Goal: Find specific page/section: Find specific page/section

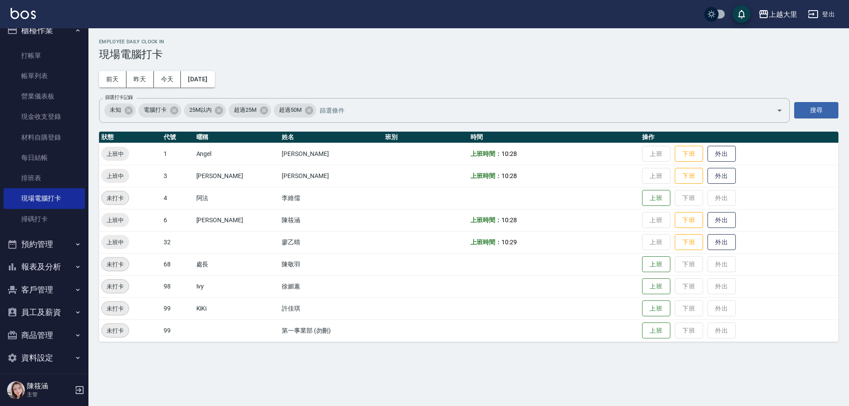
scroll to position [19, 0]
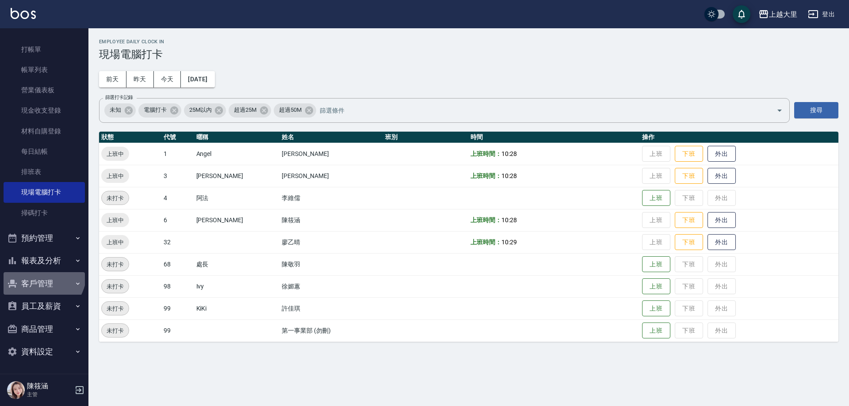
click at [35, 272] on button "客戶管理" at bounding box center [44, 283] width 81 height 23
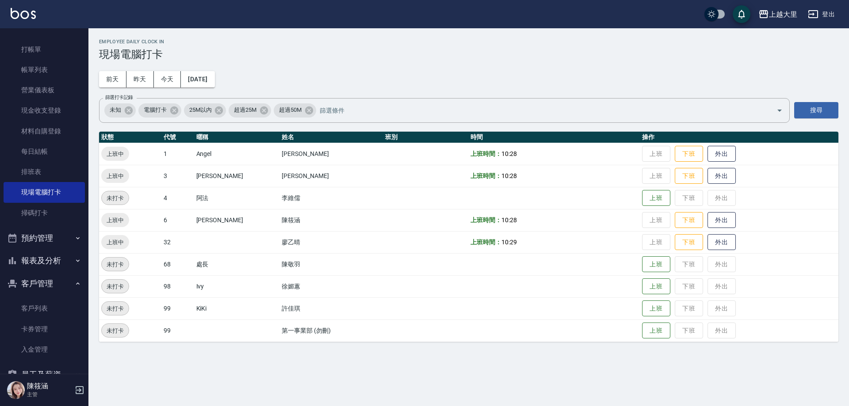
scroll to position [88, 0]
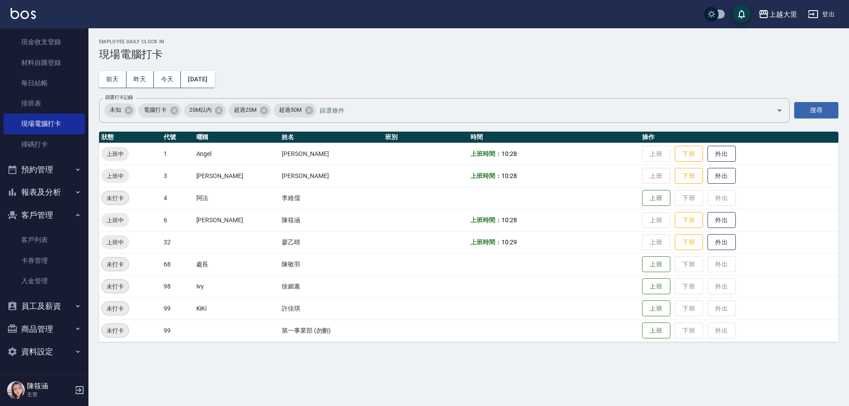
click at [45, 191] on button "報表及分析" at bounding box center [44, 192] width 81 height 23
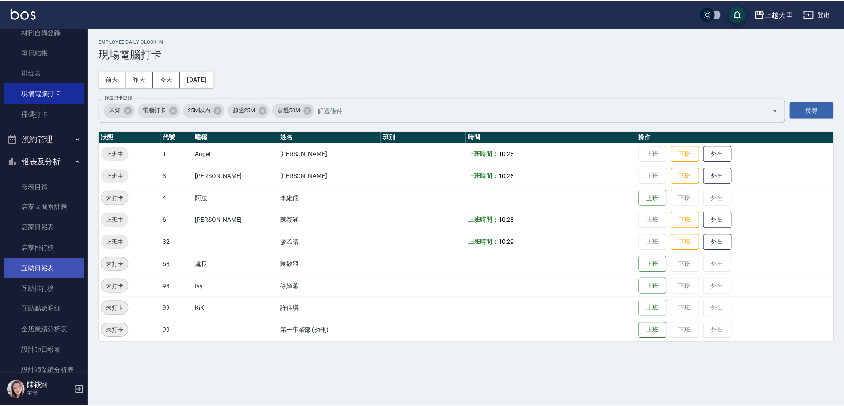
scroll to position [220, 0]
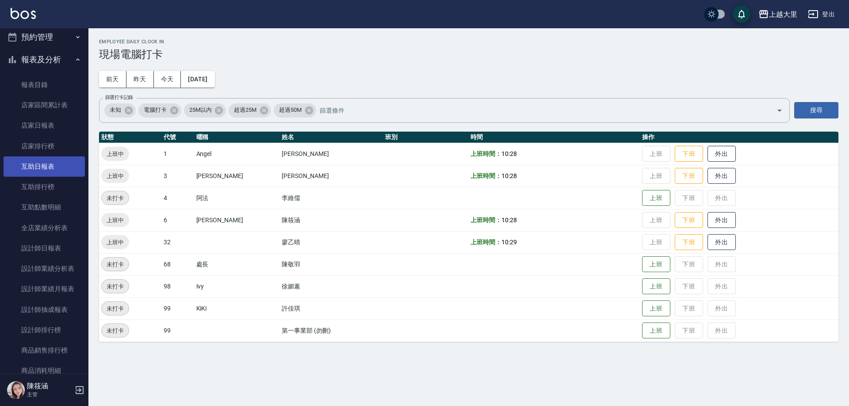
click at [49, 163] on link "互助日報表" at bounding box center [44, 167] width 81 height 20
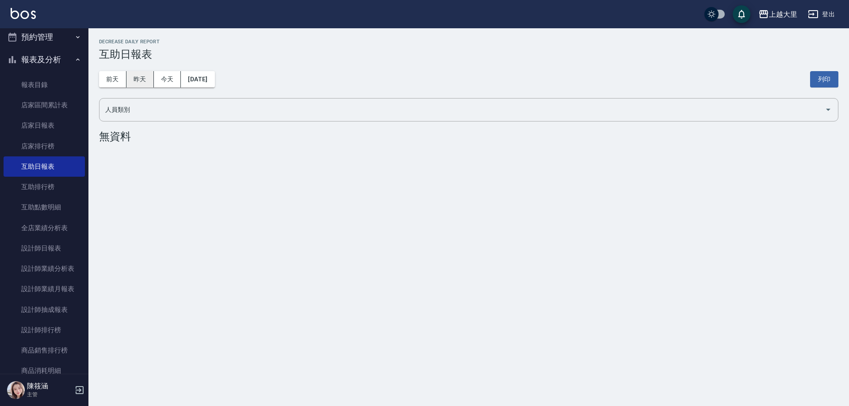
drag, startPoint x: 140, startPoint y: 76, endPoint x: 133, endPoint y: 78, distance: 7.6
click at [143, 74] on button "昨天" at bounding box center [139, 79] width 27 height 16
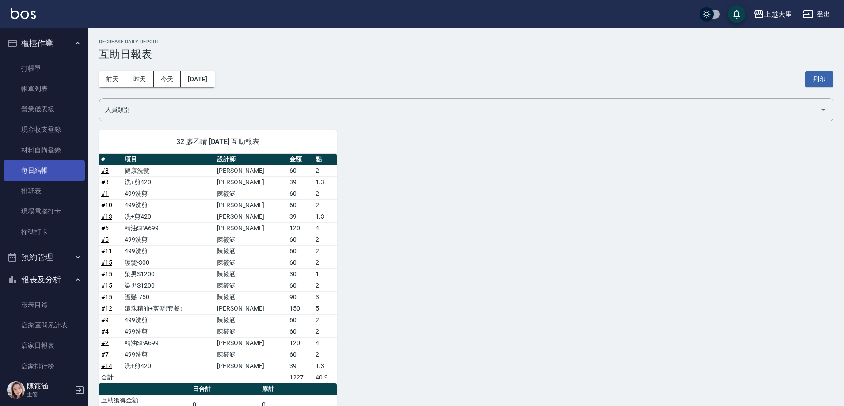
click at [46, 175] on link "每日結帳" at bounding box center [44, 170] width 81 height 20
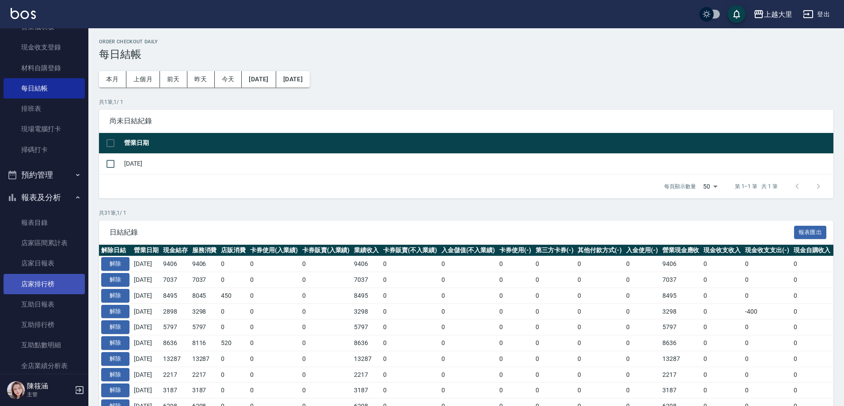
scroll to position [88, 0]
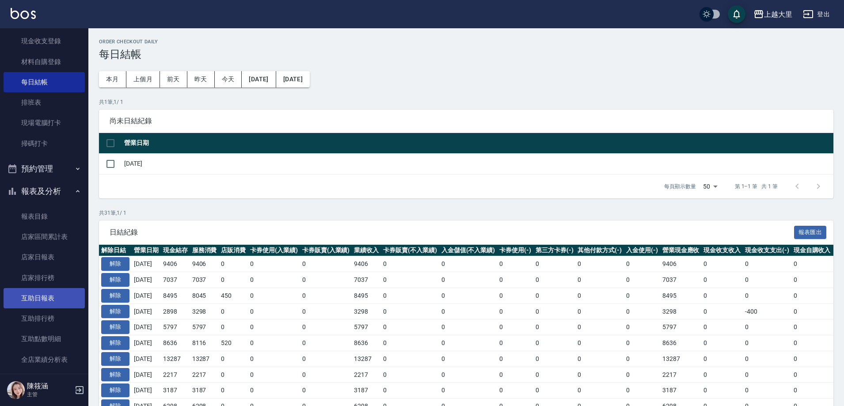
click at [67, 298] on link "互助日報表" at bounding box center [44, 298] width 81 height 20
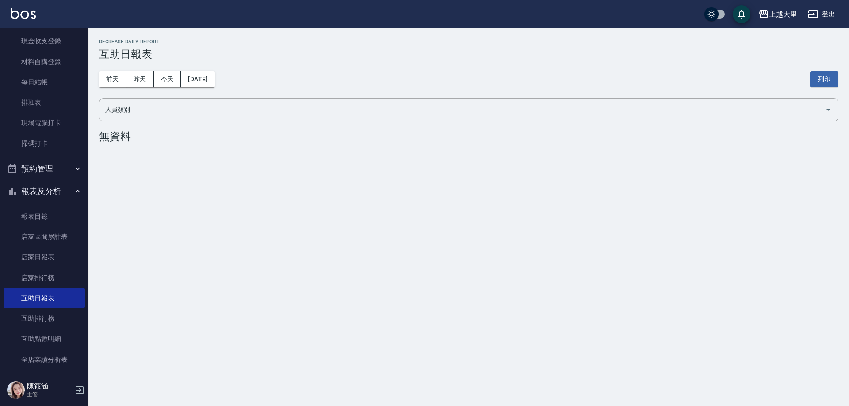
click at [144, 93] on div "前天 昨天 今天 [DATE] 列印" at bounding box center [468, 80] width 739 height 38
click at [143, 82] on button "昨天" at bounding box center [139, 79] width 27 height 16
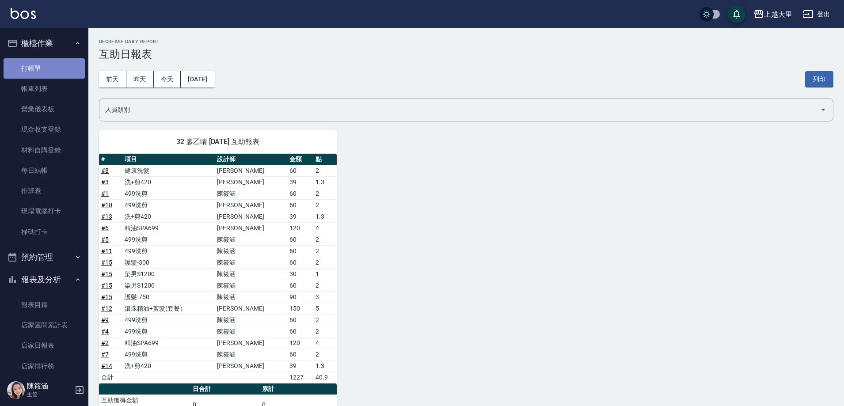
click at [57, 70] on link "打帳單" at bounding box center [44, 68] width 81 height 20
